Goal: Book appointment/travel/reservation

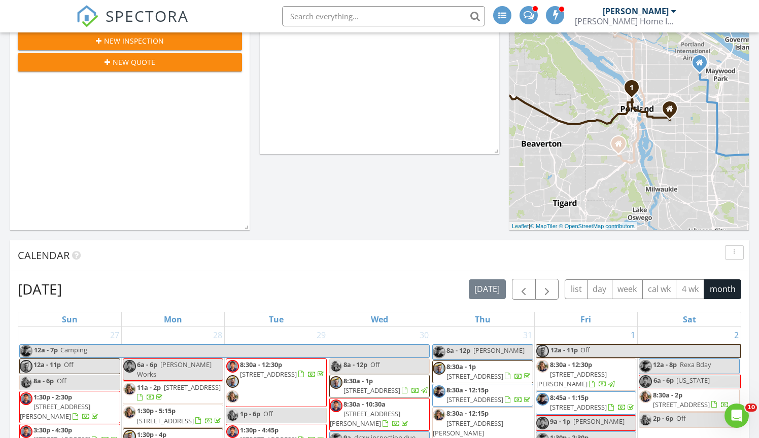
scroll to position [178, 0]
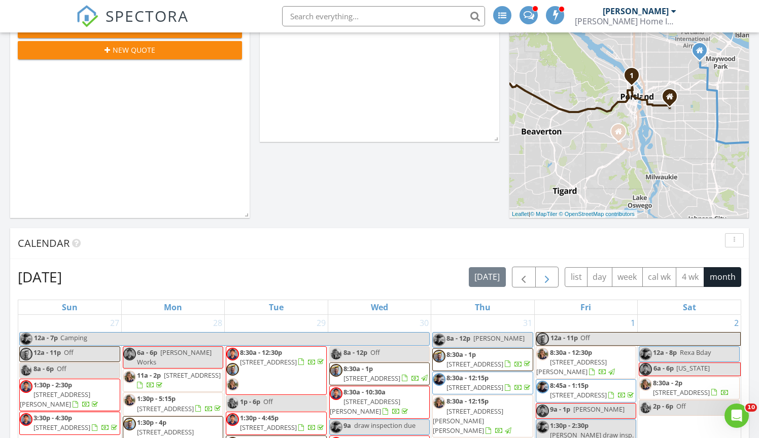
click at [548, 272] on span "button" at bounding box center [547, 277] width 12 height 12
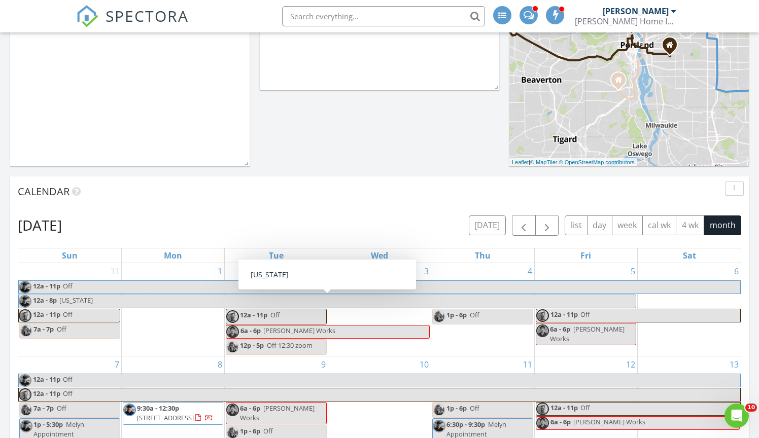
scroll to position [0, 0]
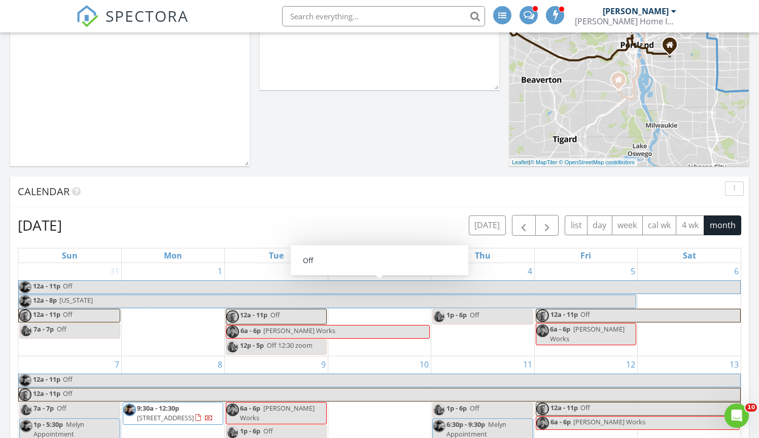
click at [712, 340] on div "6" at bounding box center [689, 309] width 103 height 93
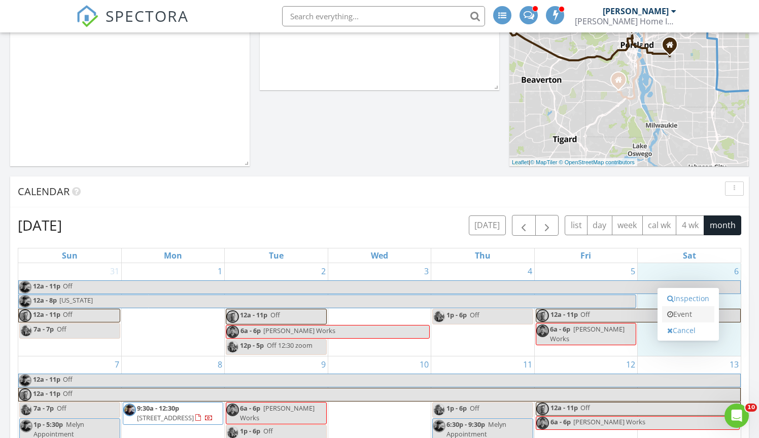
click at [690, 318] on link "Event" at bounding box center [688, 314] width 52 height 16
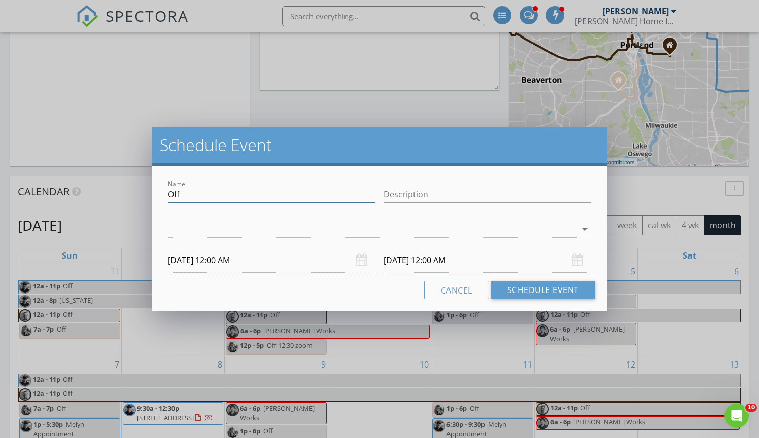
click at [242, 199] on input "Off" at bounding box center [271, 194] width 207 height 17
type input "O"
click at [189, 196] on input "[PERSON_NAME]" at bounding box center [271, 194] width 207 height 17
type input "Nana/[PERSON_NAME]"
click at [315, 229] on div at bounding box center [372, 229] width 409 height 17
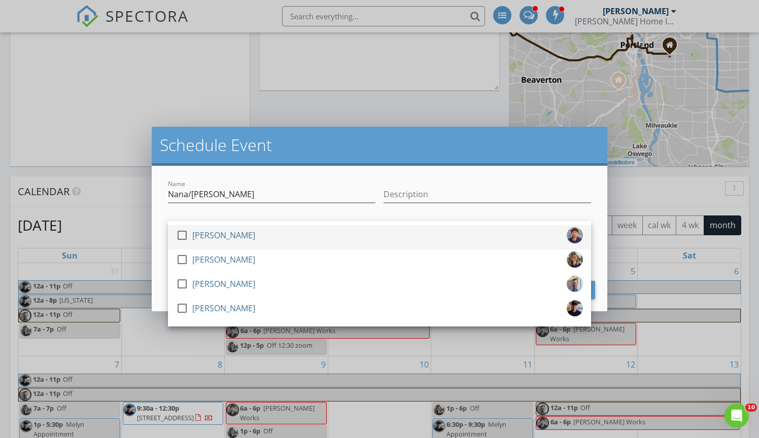
click at [184, 236] on div at bounding box center [181, 235] width 17 height 17
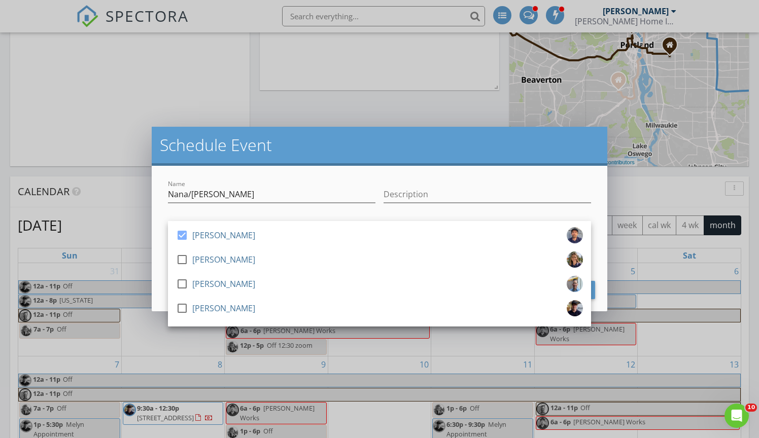
click at [235, 163] on div "Schedule Event" at bounding box center [380, 146] width 456 height 39
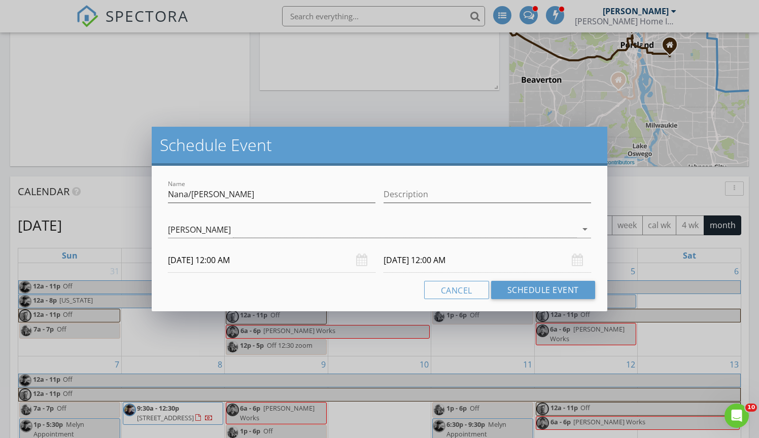
click at [261, 260] on input "[DATE] 12:00 AM" at bounding box center [271, 260] width 207 height 25
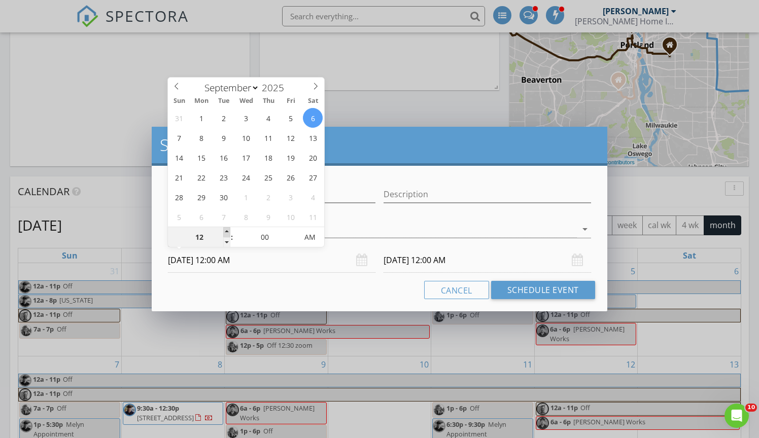
type input "01"
type input "[DATE] 1:00 AM"
click at [230, 233] on span at bounding box center [226, 232] width 7 height 10
type input "[DATE] 1:00 AM"
type input "02"
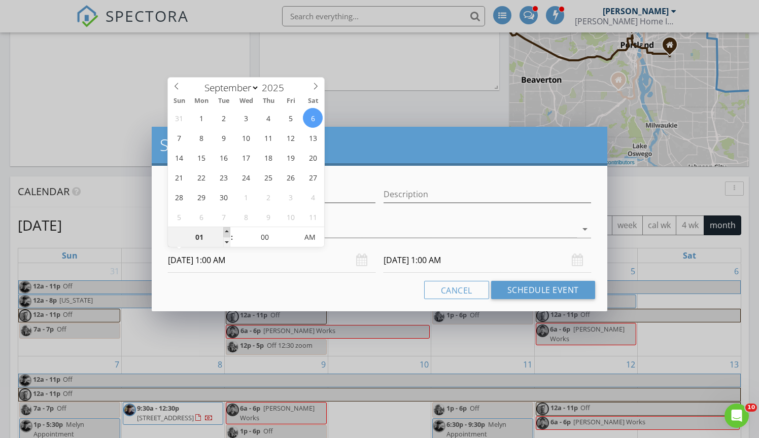
type input "[DATE] 2:00 AM"
click at [229, 229] on span at bounding box center [226, 232] width 7 height 10
type input "[DATE] 2:00 AM"
type input "[DATE] 2:00 PM"
click at [307, 229] on span "AM" at bounding box center [310, 237] width 28 height 20
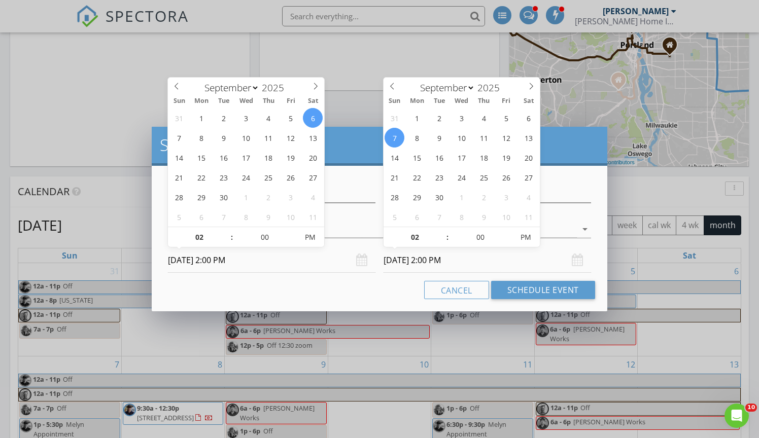
click at [416, 255] on input "[DATE] 2:00 PM" at bounding box center [486, 260] width 207 height 25
type input "[DATE] 2:00 PM"
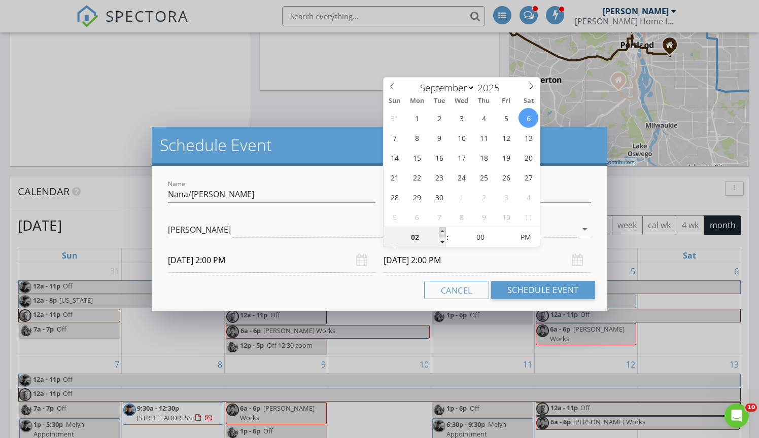
type input "03"
type input "[DATE] 3:00 PM"
click at [441, 232] on span at bounding box center [442, 232] width 7 height 10
type input "04"
type input "[DATE] 4:00 PM"
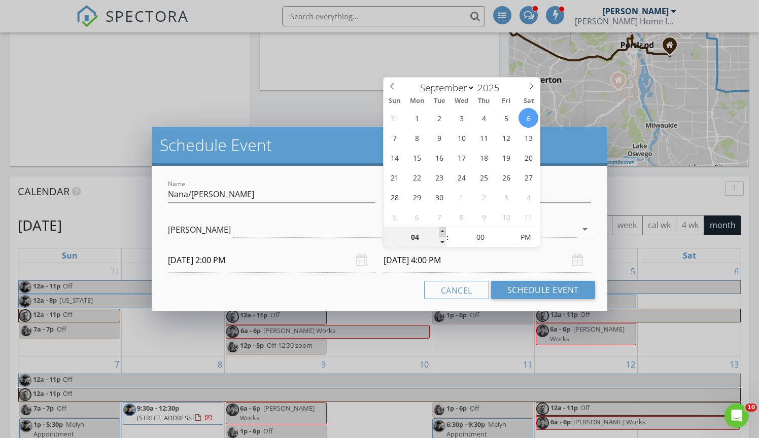
click at [441, 232] on span at bounding box center [442, 232] width 7 height 10
type input "05"
type input "[DATE] 5:00 PM"
click at [441, 232] on span at bounding box center [442, 232] width 7 height 10
type input "06"
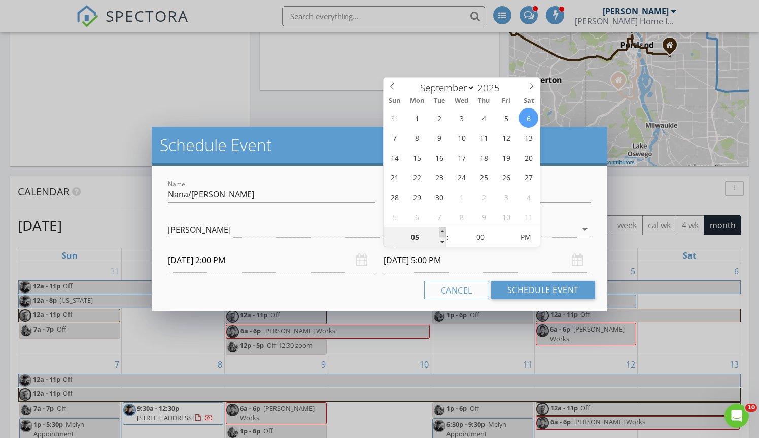
type input "[DATE] 6:00 PM"
click at [441, 232] on span at bounding box center [442, 232] width 7 height 10
click at [364, 304] on div "Name [PERSON_NAME]/[PERSON_NAME] Description check_box [PERSON_NAME] check_box_…" at bounding box center [380, 239] width 456 height 146
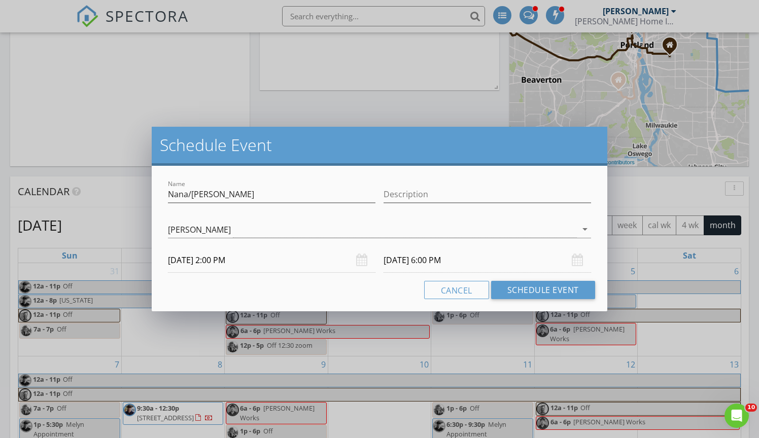
click at [288, 186] on div "Name [PERSON_NAME]/[PERSON_NAME]" at bounding box center [271, 196] width 207 height 33
click at [240, 194] on input "Nana/[PERSON_NAME]" at bounding box center [271, 194] width 207 height 17
click at [187, 195] on input "Nana in town" at bounding box center [271, 194] width 207 height 17
type input "Innana in town"
click at [467, 264] on input "[DATE] 6:00 PM" at bounding box center [486, 260] width 207 height 25
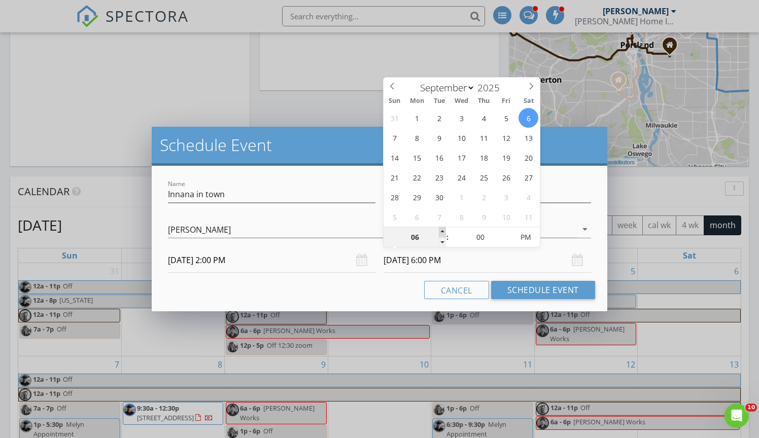
type input "07"
type input "[DATE] 7:00 PM"
click at [443, 232] on span at bounding box center [442, 232] width 7 height 10
type input "08"
type input "[DATE] 8:00 PM"
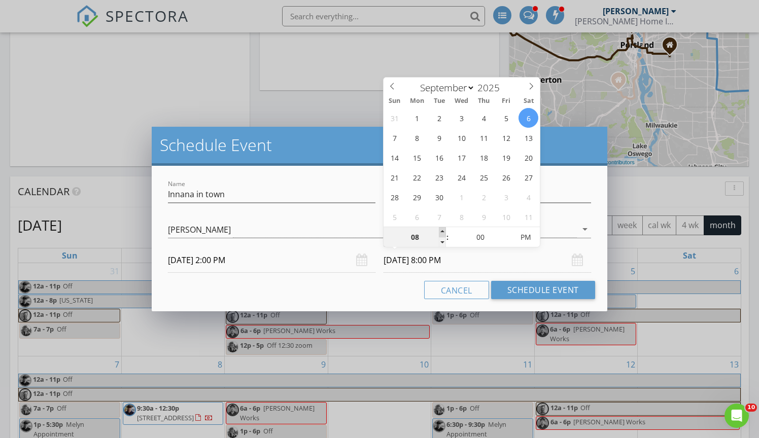
click at [443, 232] on span at bounding box center [442, 232] width 7 height 10
type input "09"
type input "[DATE] 9:00 PM"
click at [443, 232] on span at bounding box center [442, 232] width 7 height 10
type input "10"
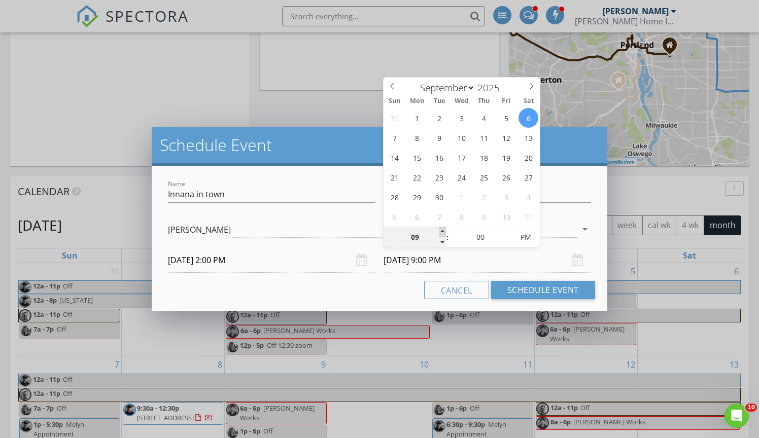
type input "[DATE] 10:00 PM"
click at [443, 232] on span at bounding box center [442, 232] width 7 height 10
type input "11"
type input "[DATE] 11:00 PM"
click at [443, 232] on span at bounding box center [442, 232] width 7 height 10
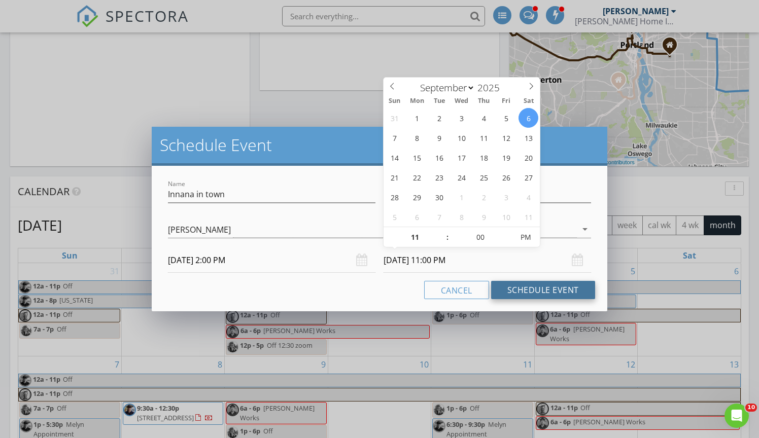
click at [512, 289] on button "Schedule Event" at bounding box center [543, 290] width 104 height 18
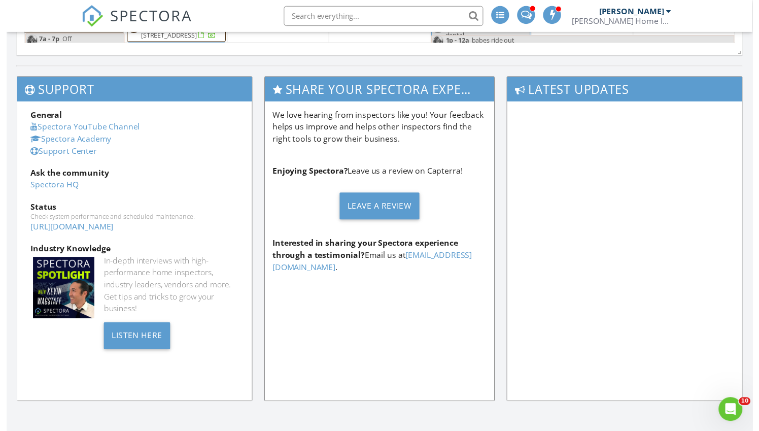
scroll to position [847, 0]
